Goal: Task Accomplishment & Management: Complete application form

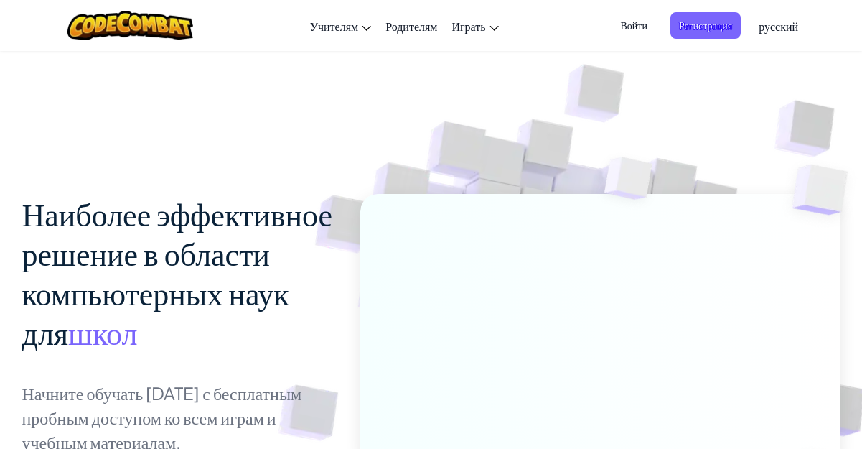
scroll to position [269, 0]
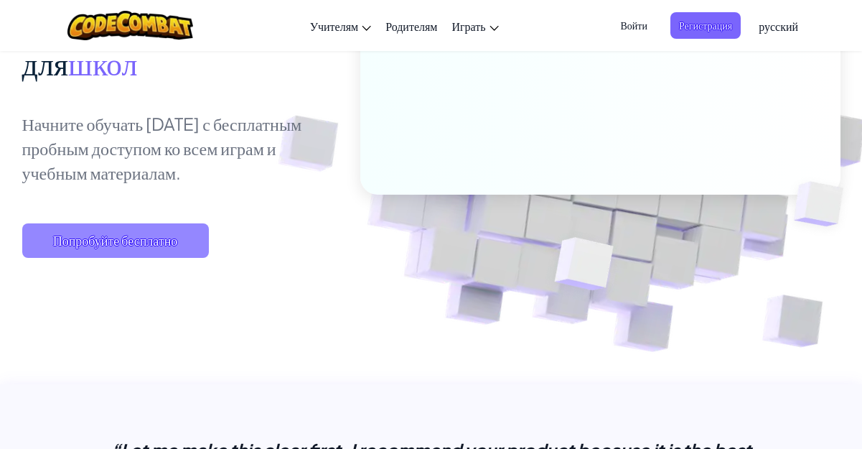
click at [127, 239] on span "Попробуйте бесплатно" at bounding box center [115, 240] width 187 height 34
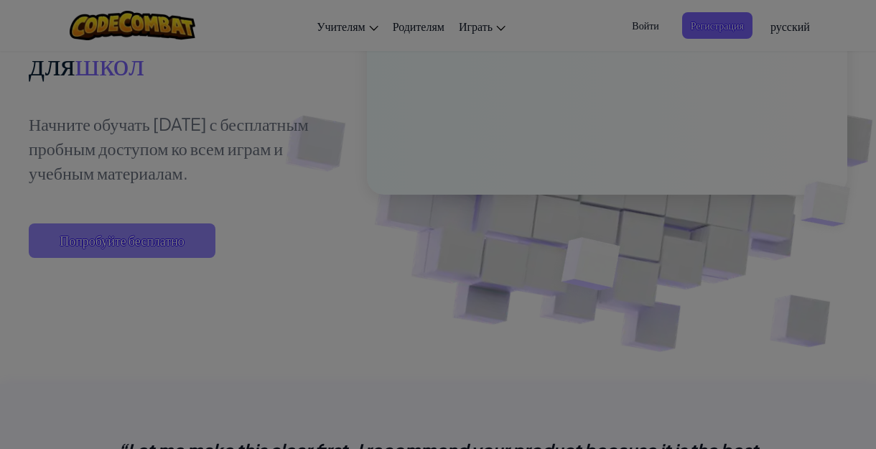
type input "[EMAIL_ADDRESS][DOMAIN_NAME]"
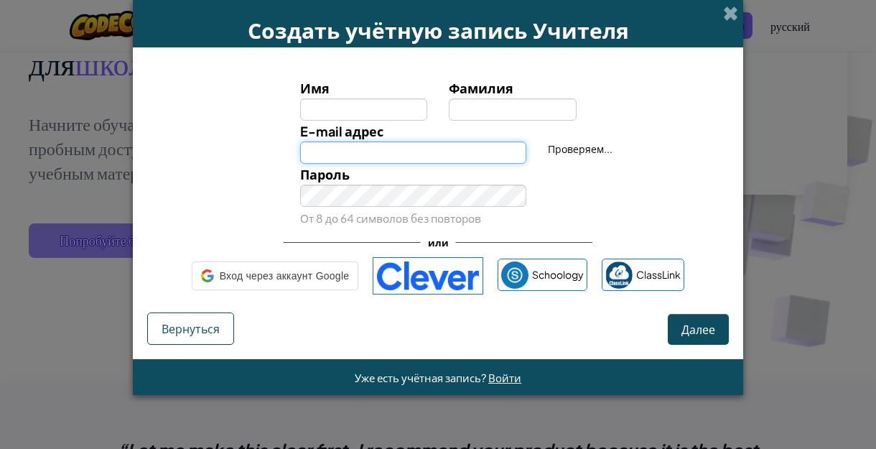
type input "[EMAIL_ADDRESS][DOMAIN_NAME]"
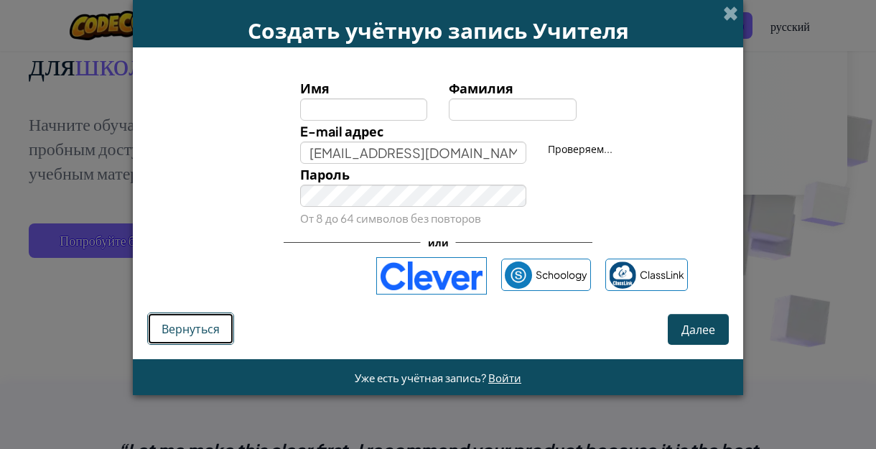
click at [213, 321] on span "Вернуться" at bounding box center [190, 328] width 58 height 15
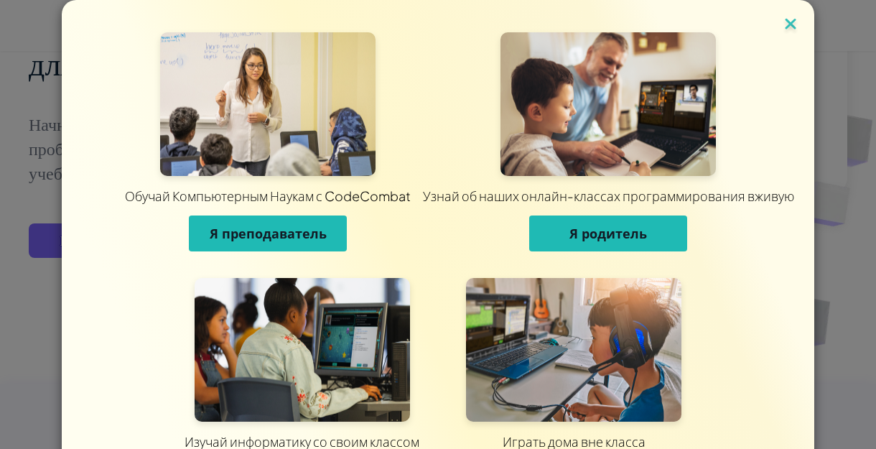
click at [781, 22] on img at bounding box center [790, 25] width 19 height 22
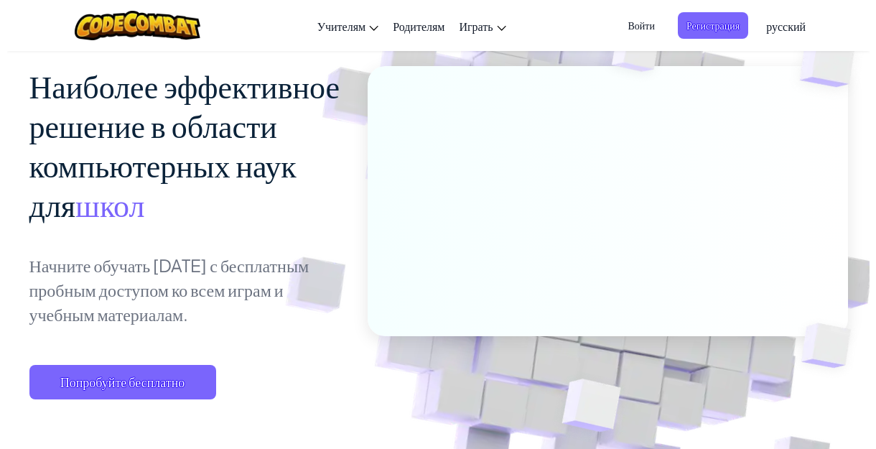
scroll to position [0, 0]
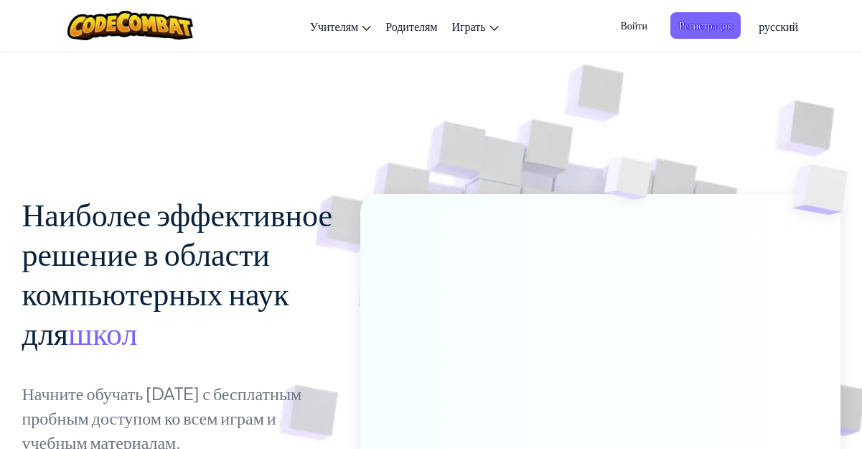
click at [642, 22] on span "Войти" at bounding box center [634, 25] width 44 height 27
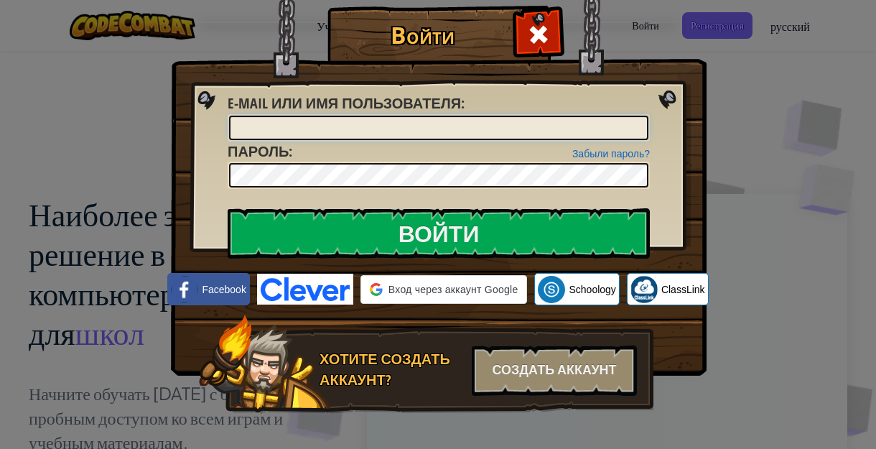
type input "[EMAIL_ADDRESS][DOMAIN_NAME]"
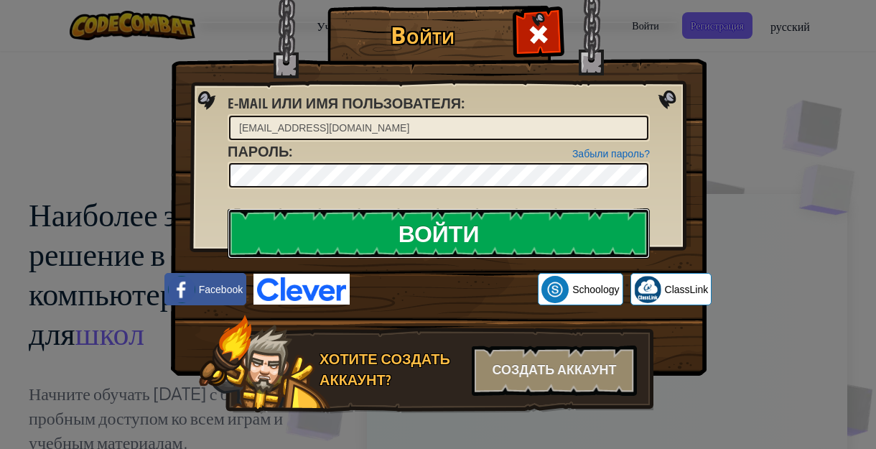
click at [464, 226] on input "Войти" at bounding box center [439, 233] width 422 height 50
